Goal: Task Accomplishment & Management: Use online tool/utility

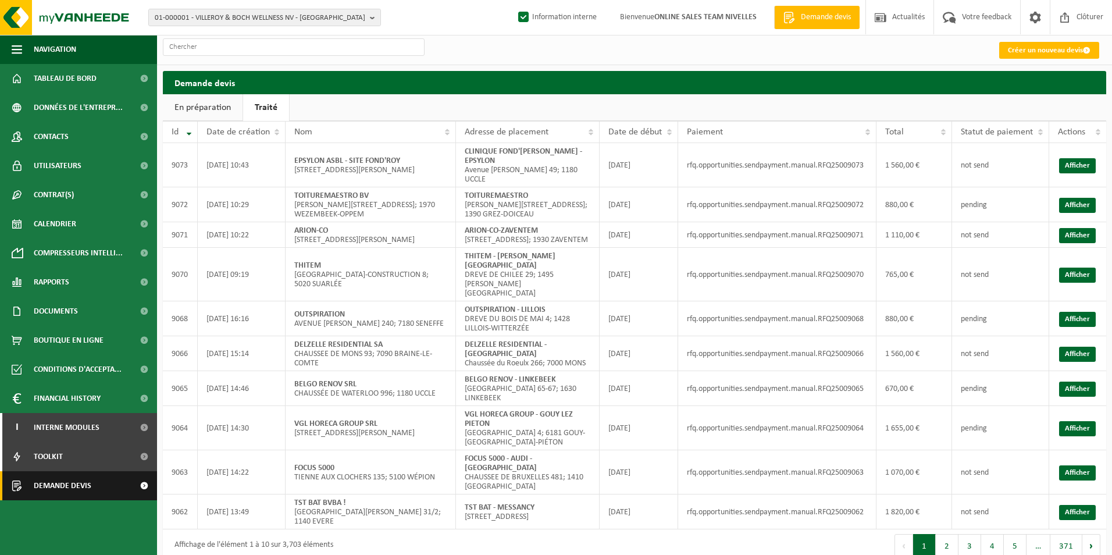
click at [32, 485] on link "Demande devis" at bounding box center [78, 485] width 157 height 29
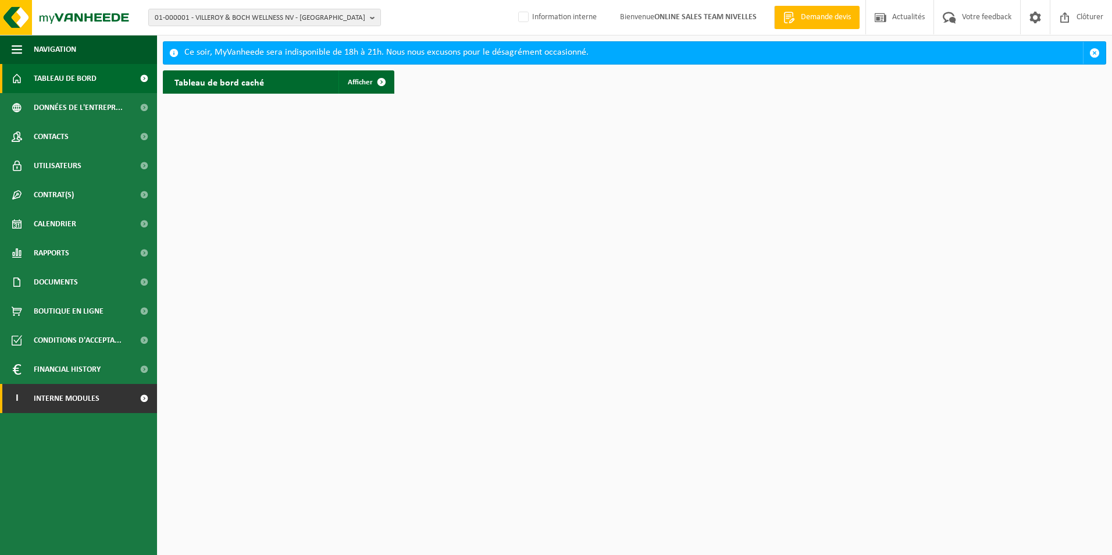
click at [32, 400] on link "I Interne modules" at bounding box center [78, 398] width 157 height 29
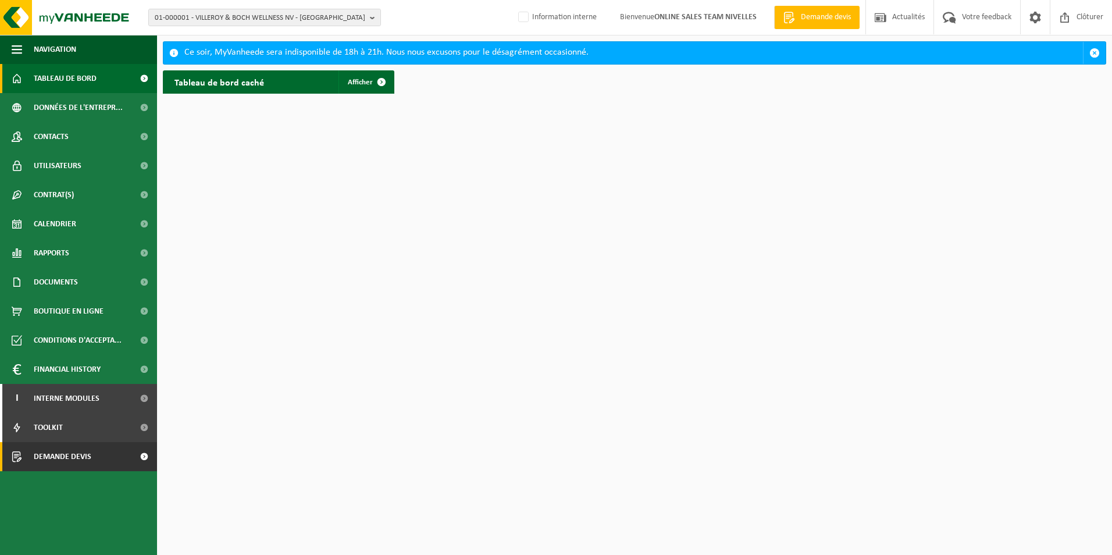
click at [54, 459] on span "Demande devis" at bounding box center [63, 456] width 58 height 29
